Goal: Book appointment/travel/reservation

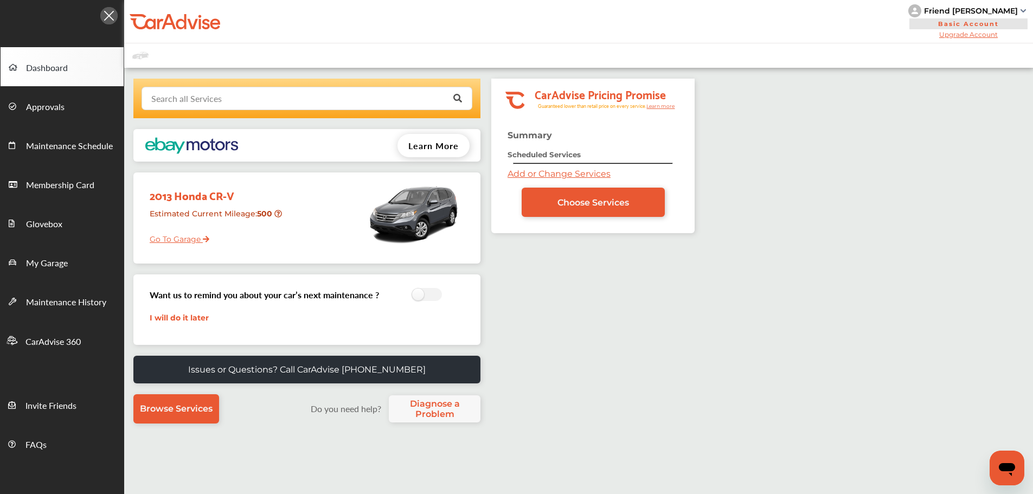
click at [333, 106] on input "text" at bounding box center [305, 97] width 324 height 21
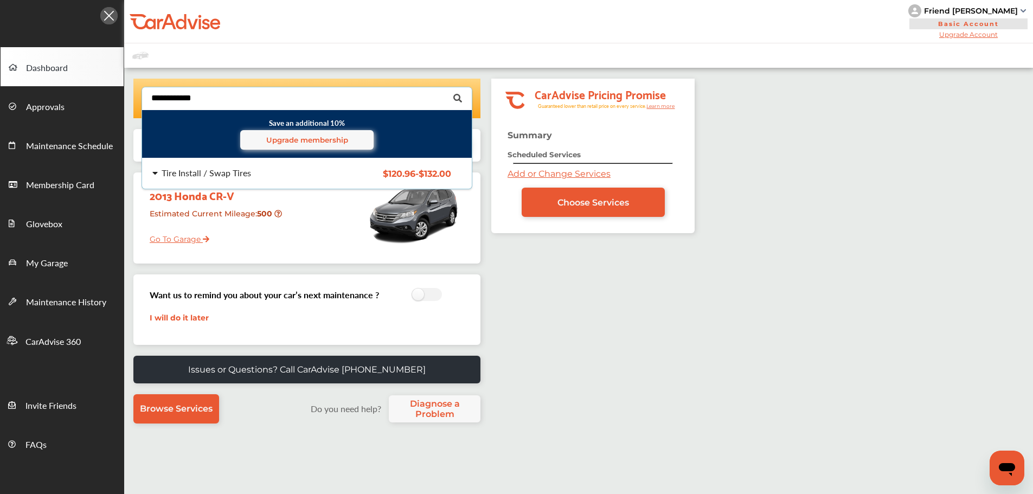
type input "**********"
click at [389, 169] on span "$120.96 - $132.00" at bounding box center [417, 174] width 68 height 10
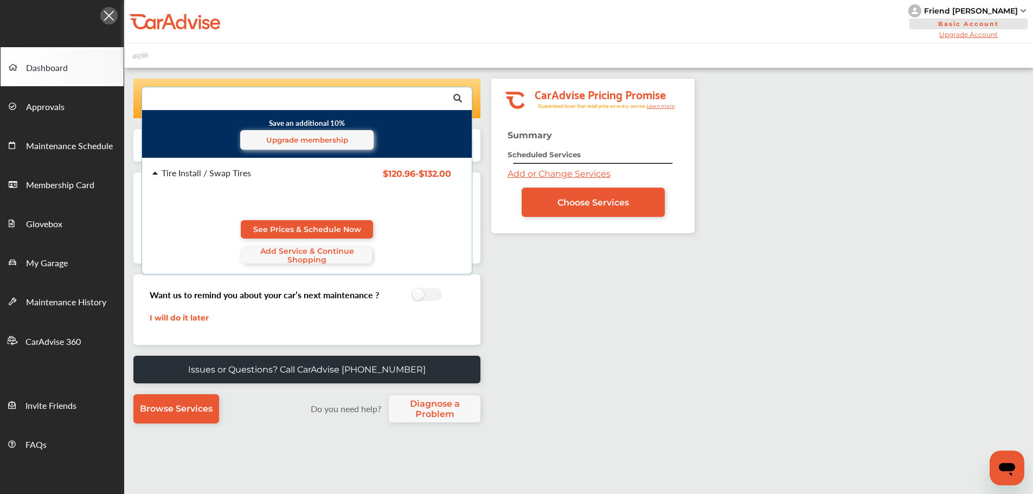
click at [345, 222] on link "See Prices & Schedule Now" at bounding box center [307, 229] width 132 height 18
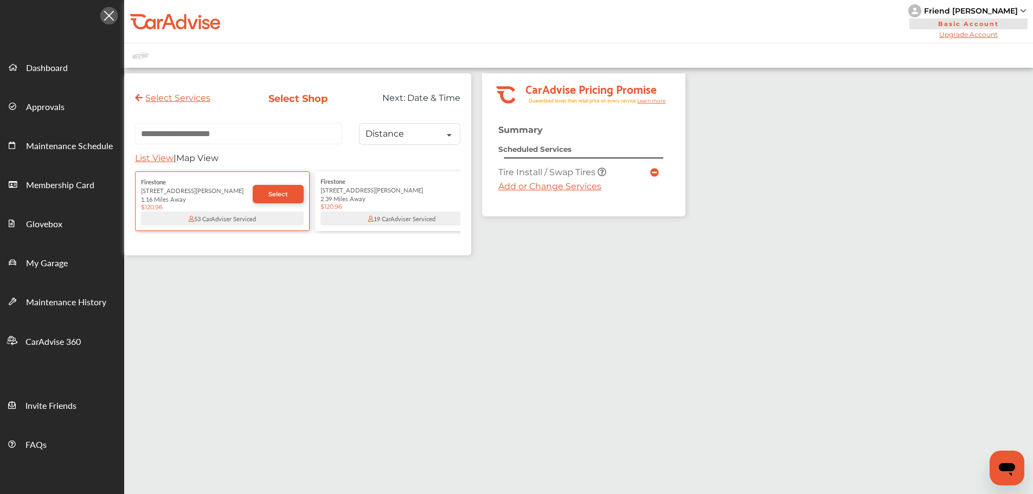
click at [257, 136] on input "text" at bounding box center [238, 133] width 207 height 21
paste input "**********"
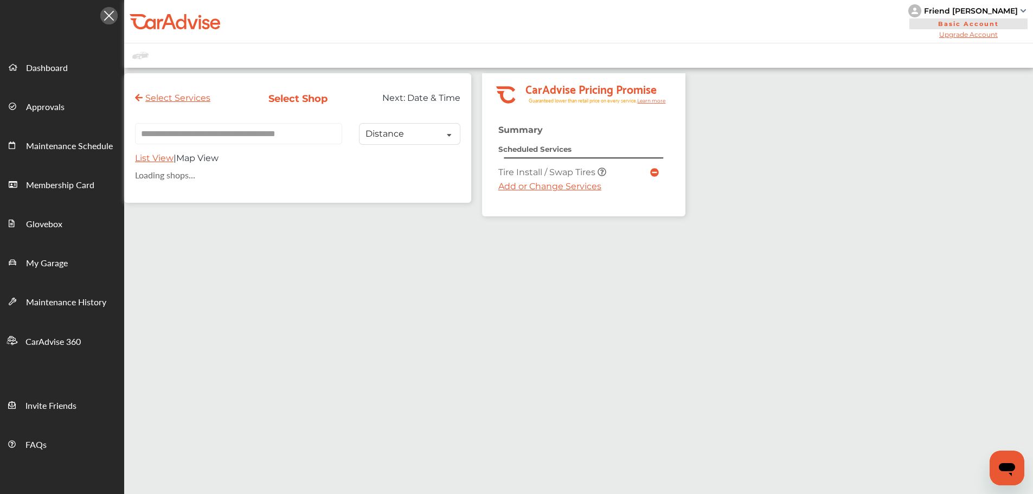
type input "**********"
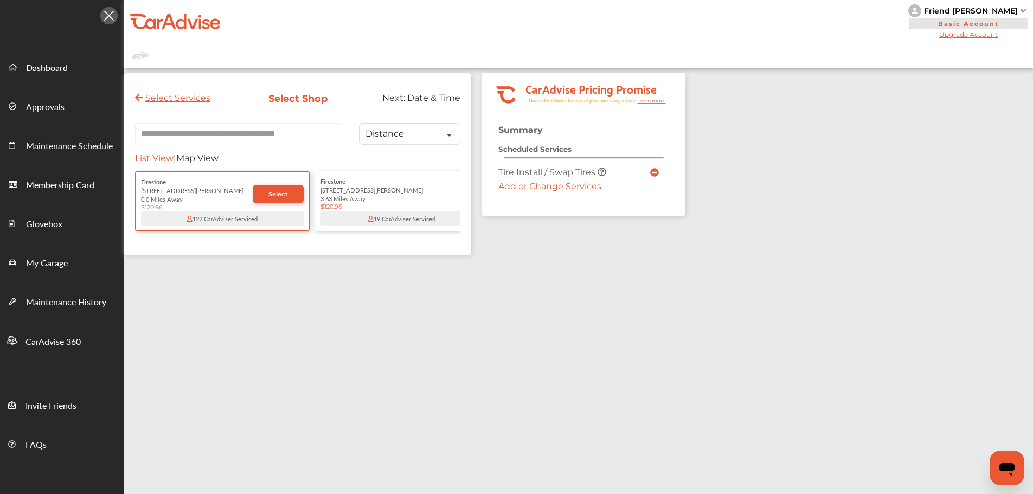
click at [280, 203] on link "Select" at bounding box center [278, 194] width 51 height 18
click at [279, 198] on div "0.0 Miles Away" at bounding box center [221, 198] width 163 height 9
click at [279, 198] on span "Select" at bounding box center [278, 194] width 20 height 8
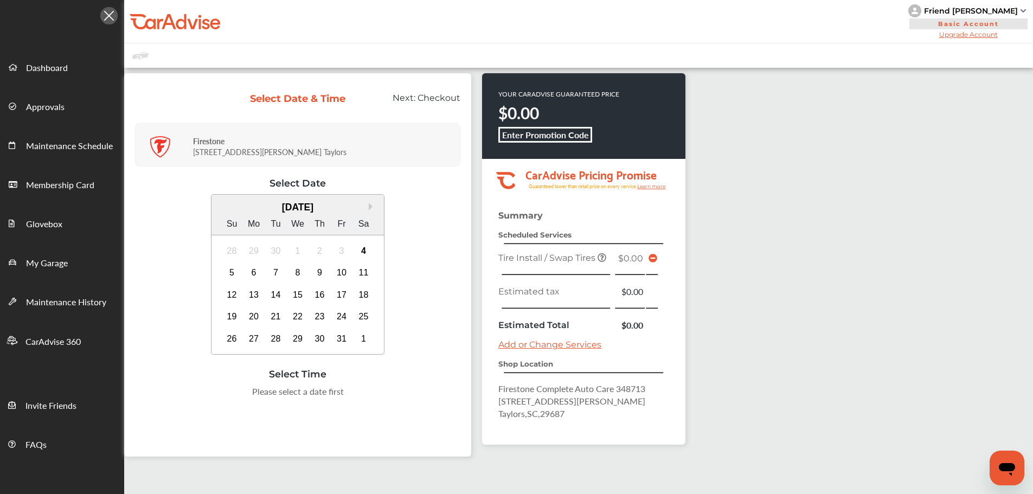
click at [321, 272] on div "9" at bounding box center [319, 272] width 17 height 17
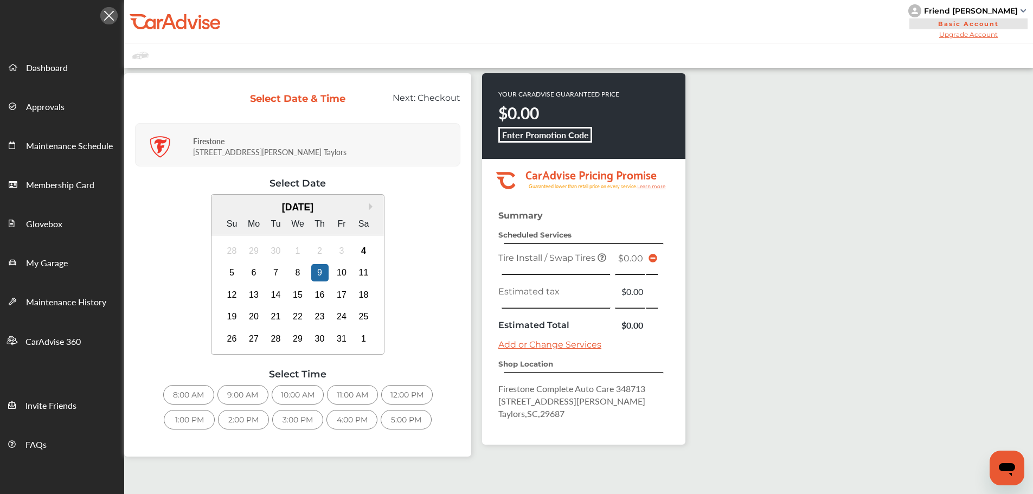
click at [174, 400] on div "8:00 AM" at bounding box center [188, 395] width 51 height 20
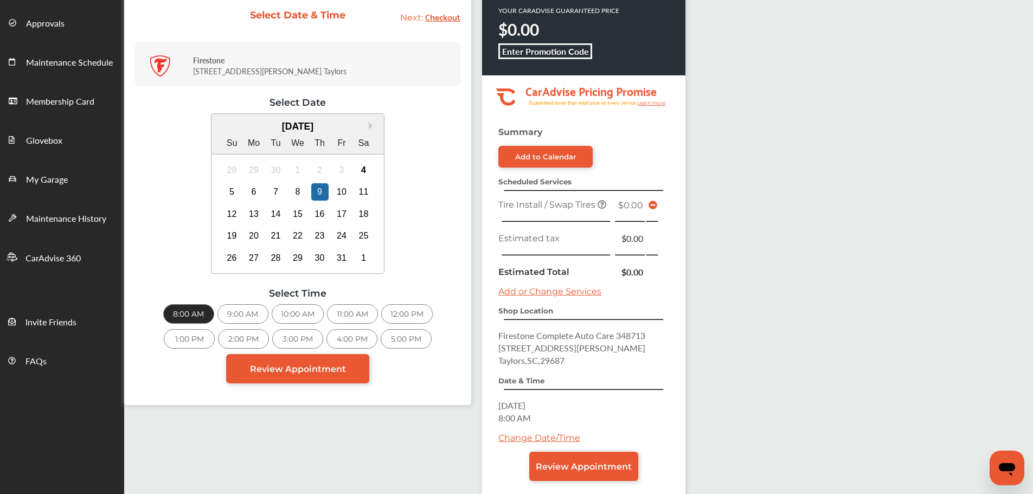
scroll to position [143, 0]
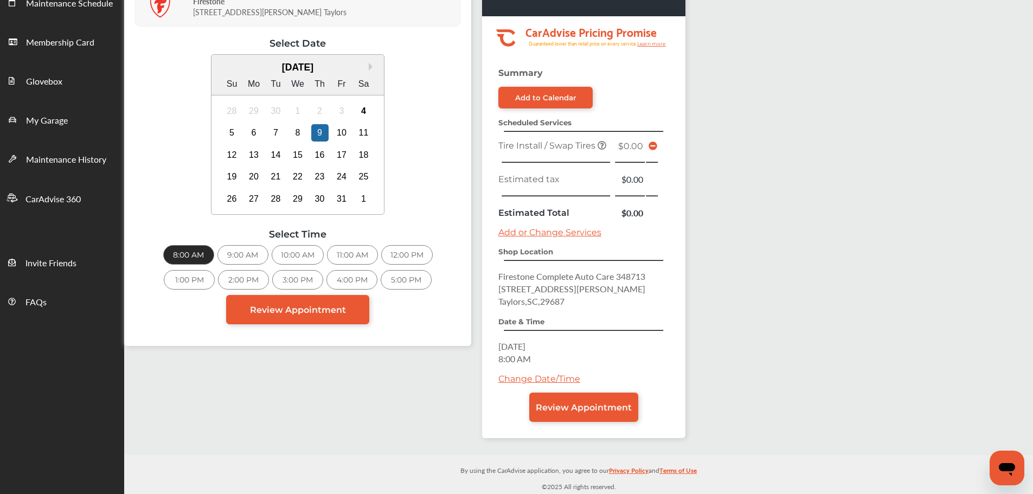
click at [627, 420] on link "Review Appointment" at bounding box center [583, 407] width 109 height 29
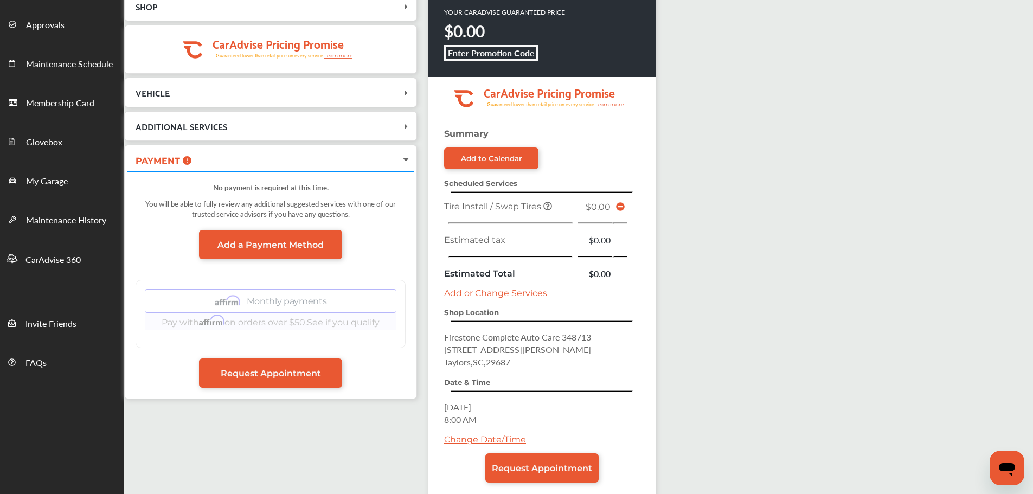
scroll to position [143, 0]
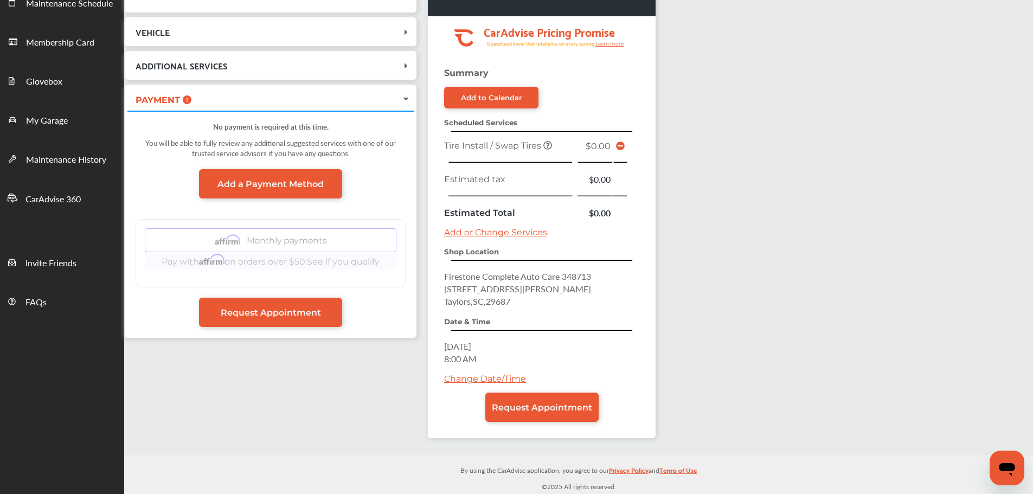
click at [547, 409] on span "Request Appointment" at bounding box center [542, 407] width 100 height 10
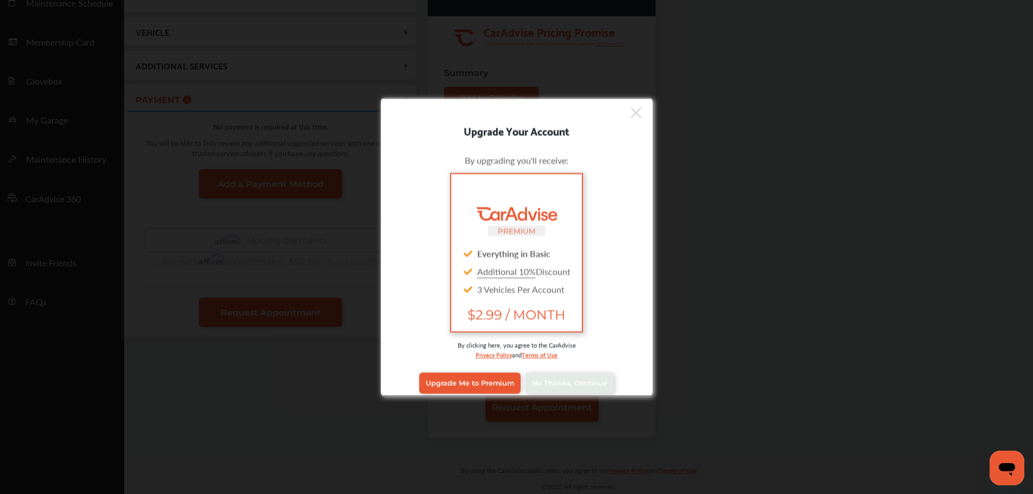
click at [550, 392] on link "No Thanks, Continue" at bounding box center [570, 383] width 88 height 21
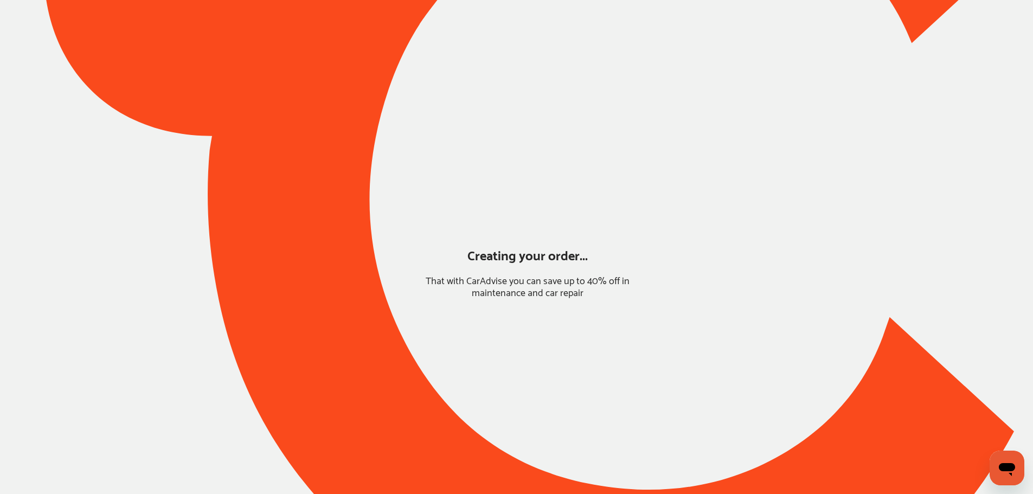
scroll to position [0, 0]
